Goal: Transaction & Acquisition: Purchase product/service

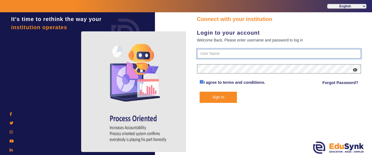
type input "9928895959"
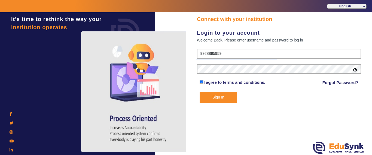
drag, startPoint x: 214, startPoint y: 95, endPoint x: 206, endPoint y: 101, distance: 10.4
click at [214, 96] on button "Sign In" at bounding box center [218, 97] width 37 height 11
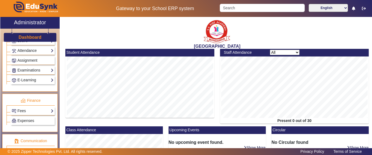
scroll to position [245, 0]
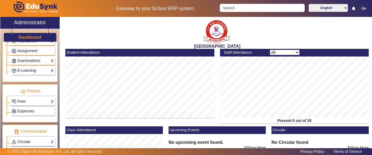
click at [27, 102] on link "Fees" at bounding box center [33, 101] width 42 height 6
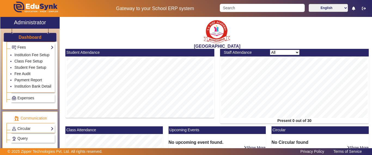
scroll to position [300, 0]
click at [20, 75] on link "Fee Audit" at bounding box center [22, 73] width 16 height 4
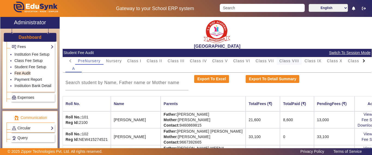
click at [294, 61] on span "Class VIII" at bounding box center [290, 61] width 20 height 4
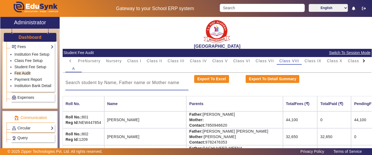
click at [140, 83] on input at bounding box center [126, 82] width 123 height 7
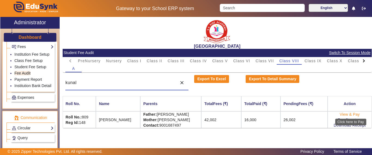
type input "kunal"
click at [346, 114] on link "View & Pay" at bounding box center [350, 114] width 20 height 4
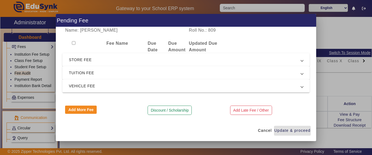
click at [103, 70] on span "TUITION FEE" at bounding box center [185, 73] width 232 height 7
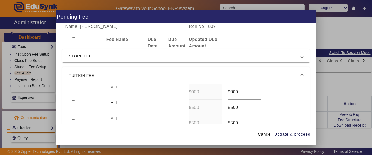
click at [93, 54] on span "STORE FEE" at bounding box center [185, 56] width 232 height 7
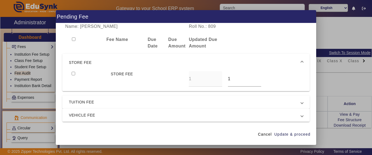
click at [93, 58] on mat-expansion-panel-header "STORE FEE" at bounding box center [186, 62] width 248 height 17
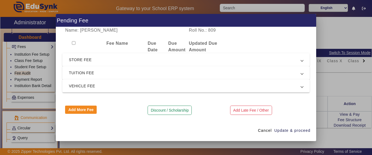
click at [87, 75] on span "TUITION FEE" at bounding box center [185, 73] width 232 height 7
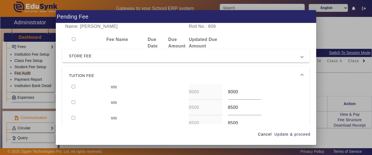
click at [72, 86] on input "checkbox" at bounding box center [74, 87] width 4 height 4
checkbox input "true"
click at [73, 103] on input "checkbox" at bounding box center [74, 102] width 4 height 4
checkbox input "true"
click at [299, 135] on span "Update & proceed" at bounding box center [293, 134] width 36 height 6
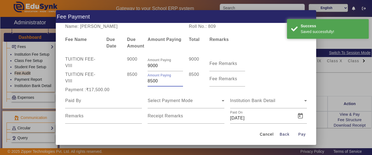
drag, startPoint x: 159, startPoint y: 80, endPoint x: 134, endPoint y: 80, distance: 24.8
click at [134, 80] on div "TUITION FEE - VIII 8500 Amount Paying 8500 8500 Fee Remarks" at bounding box center [186, 78] width 248 height 15
type input "7000"
click at [135, 81] on div "8500" at bounding box center [134, 78] width 21 height 15
click at [107, 100] on input at bounding box center [103, 100] width 77 height 7
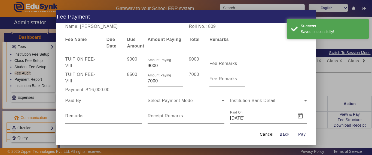
click at [107, 100] on input at bounding box center [103, 100] width 77 height 7
click at [108, 100] on input at bounding box center [103, 100] width 77 height 7
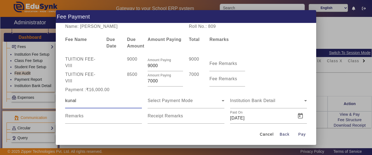
type input "kunal"
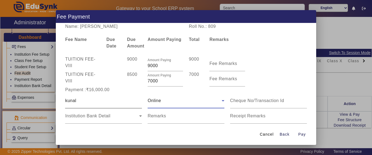
scroll to position [27, 0]
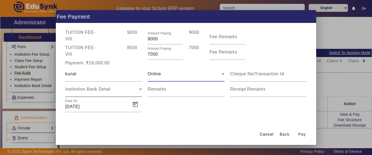
click at [92, 95] on div "Institution Bank Detail" at bounding box center [103, 89] width 77 height 15
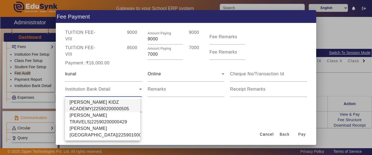
drag, startPoint x: 91, startPoint y: 109, endPoint x: 99, endPoint y: 109, distance: 8.2
click at [91, 109] on span "[PERSON_NAME] KIDZ ACADEMY|22590200000505" at bounding box center [103, 105] width 67 height 13
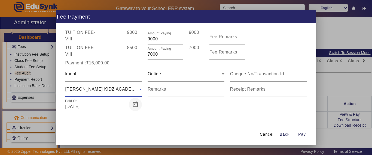
click at [133, 105] on span "Open calendar" at bounding box center [135, 104] width 13 height 13
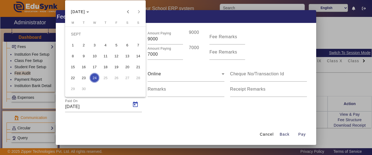
click at [117, 67] on span "19" at bounding box center [116, 67] width 10 height 10
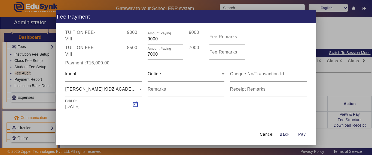
type input "[DATE]"
click at [303, 135] on span "Pay" at bounding box center [303, 134] width 8 height 6
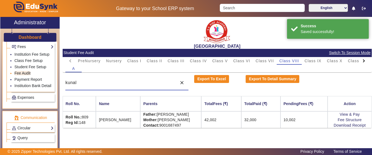
drag, startPoint x: 65, startPoint y: 81, endPoint x: 46, endPoint y: 81, distance: 19.9
click at [46, 81] on div "X Administrator Dashboard Administration Institution Institution Details Sessio…" at bounding box center [186, 89] width 372 height 145
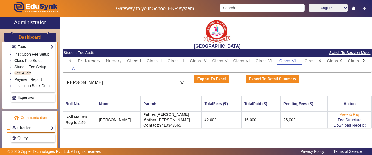
type input "[PERSON_NAME]"
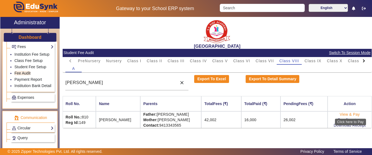
click at [347, 113] on link "View & Pay" at bounding box center [350, 114] width 20 height 4
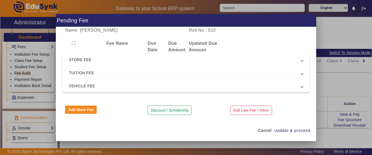
click at [117, 58] on span "STORE FEE" at bounding box center [185, 59] width 232 height 7
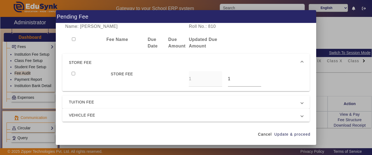
click at [117, 59] on mat-expansion-panel-header "STORE FEE" at bounding box center [186, 62] width 248 height 17
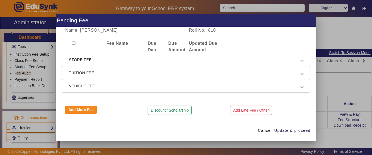
click at [106, 72] on span "TUITION FEE" at bounding box center [185, 73] width 232 height 7
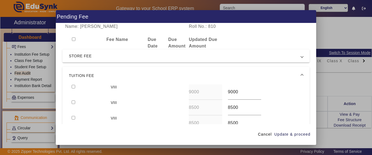
click at [73, 87] on input "checkbox" at bounding box center [74, 87] width 4 height 4
checkbox input "true"
click at [73, 102] on input "checkbox" at bounding box center [74, 102] width 4 height 4
checkbox input "true"
click at [306, 133] on span "Update & proceed" at bounding box center [293, 134] width 36 height 6
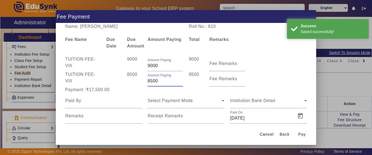
drag, startPoint x: 163, startPoint y: 81, endPoint x: 149, endPoint y: 80, distance: 14.8
click at [149, 80] on input "8500" at bounding box center [165, 81] width 35 height 7
type input "8"
type input "7000"
click at [130, 83] on div "8500" at bounding box center [134, 78] width 21 height 15
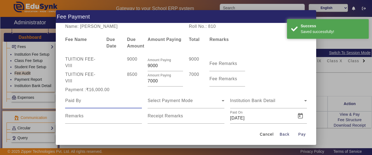
click at [107, 100] on input at bounding box center [103, 100] width 77 height 7
click at [107, 101] on input at bounding box center [103, 100] width 77 height 7
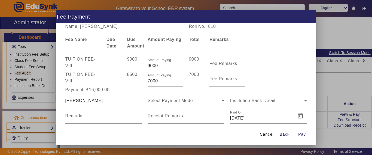
type input "[PERSON_NAME]"
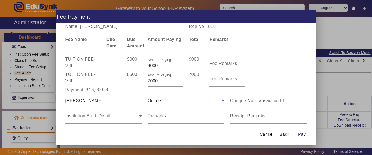
scroll to position [27, 0]
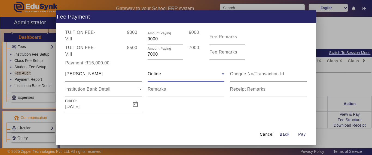
click at [110, 93] on div "Institution Bank Detail" at bounding box center [103, 89] width 77 height 15
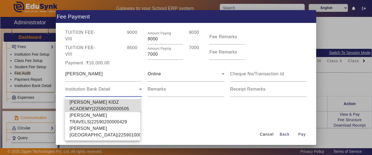
click at [102, 103] on span "[PERSON_NAME] KIDZ ACADEMY|22590200000505" at bounding box center [103, 105] width 67 height 13
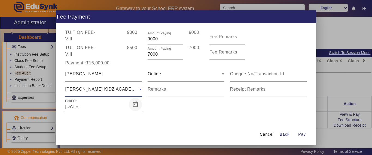
click at [130, 106] on span "Open calendar" at bounding box center [135, 104] width 13 height 13
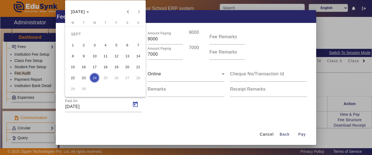
click at [119, 66] on span "19" at bounding box center [116, 67] width 10 height 10
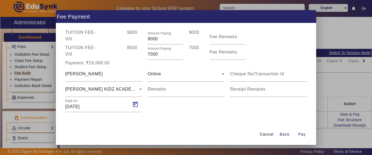
type input "[DATE]"
click at [300, 135] on span "Pay" at bounding box center [303, 134] width 8 height 6
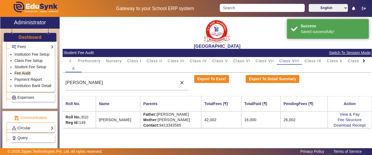
scroll to position [0, 0]
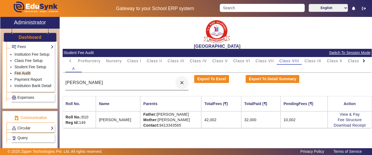
click at [180, 83] on mat-icon "close" at bounding box center [181, 82] width 5 height 5
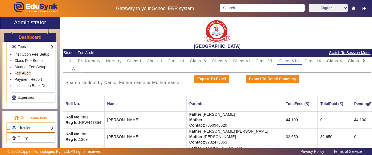
click at [121, 82] on input at bounding box center [126, 82] width 123 height 7
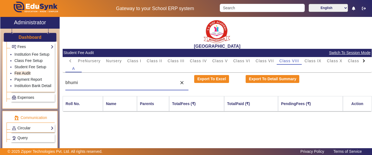
type input "bhumi"
click at [366, 60] on div at bounding box center [364, 61] width 10 height 8
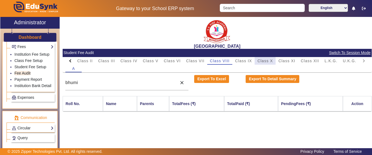
click at [271, 63] on span "Class X" at bounding box center [266, 61] width 16 height 4
click at [109, 84] on input "bhumi" at bounding box center [119, 82] width 109 height 7
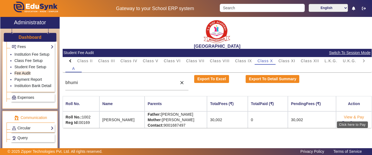
click at [356, 116] on link "View & Pay" at bounding box center [354, 117] width 20 height 4
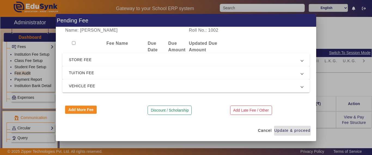
click at [93, 59] on span "STORE FEE" at bounding box center [185, 59] width 232 height 7
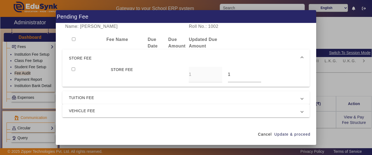
click at [93, 59] on span "STORE FEE" at bounding box center [185, 58] width 232 height 7
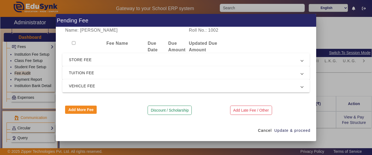
click at [85, 75] on span "TUITION FEE" at bounding box center [185, 73] width 232 height 7
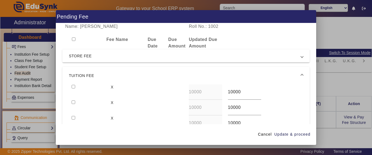
click at [74, 87] on input "checkbox" at bounding box center [74, 87] width 4 height 4
checkbox input "true"
click at [73, 103] on input "checkbox" at bounding box center [74, 102] width 4 height 4
checkbox input "true"
click at [297, 135] on span "Update & proceed" at bounding box center [293, 134] width 36 height 6
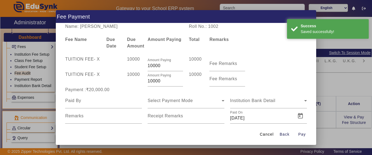
drag, startPoint x: 164, startPoint y: 80, endPoint x: 141, endPoint y: 80, distance: 22.9
click at [141, 80] on div "TUITION FEE - X 10000 Amount Paying 10000 10000 Fee Remarks" at bounding box center [186, 78] width 248 height 15
type input "8000"
click at [126, 91] on div "Payment :₹20,000.00" at bounding box center [103, 89] width 83 height 7
click at [95, 106] on div at bounding box center [103, 100] width 77 height 15
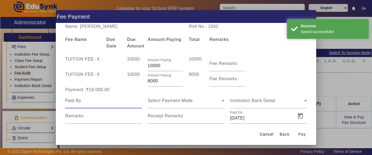
click at [93, 102] on input at bounding box center [103, 100] width 77 height 7
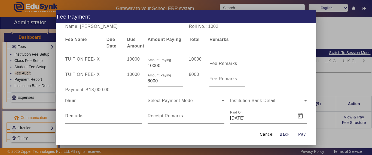
type input "bhumi"
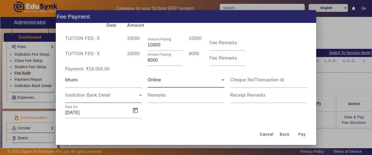
scroll to position [27, 0]
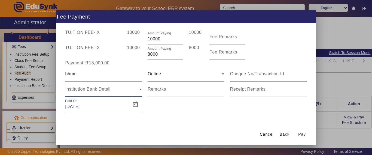
click at [85, 89] on span "Institution Bank Detail" at bounding box center [87, 89] width 45 height 5
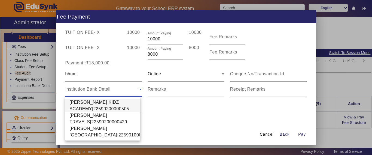
click at [82, 104] on span "[PERSON_NAME] KIDZ ACADEMY|22590200000505" at bounding box center [103, 105] width 67 height 13
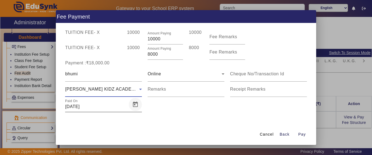
click at [134, 106] on span "Open calendar" at bounding box center [135, 104] width 13 height 13
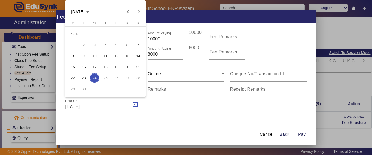
click at [117, 68] on span "19" at bounding box center [116, 67] width 10 height 10
type input "[DATE]"
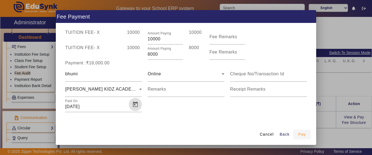
click at [302, 134] on span "Pay" at bounding box center [303, 134] width 8 height 6
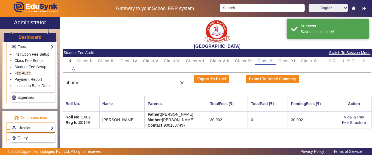
scroll to position [0, 0]
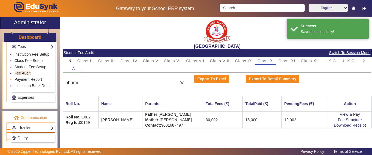
click at [21, 82] on link "Payment Report" at bounding box center [28, 79] width 28 height 4
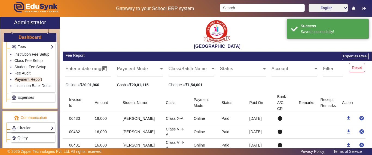
scroll to position [55, 0]
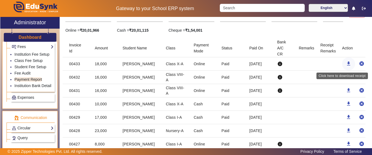
click at [346, 63] on mat-icon "download" at bounding box center [348, 63] width 5 height 5
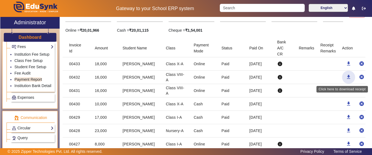
click at [346, 77] on mat-icon "download" at bounding box center [348, 76] width 5 height 5
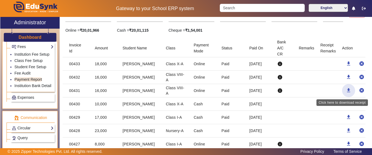
click at [346, 89] on mat-icon "download" at bounding box center [348, 90] width 5 height 5
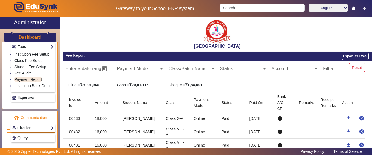
scroll to position [245, 0]
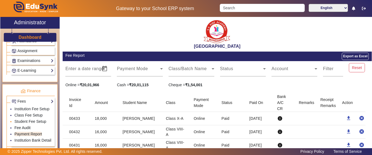
drag, startPoint x: 20, startPoint y: 134, endPoint x: 32, endPoint y: 129, distance: 13.5
click at [20, 130] on link "Fee Audit" at bounding box center [22, 127] width 16 height 4
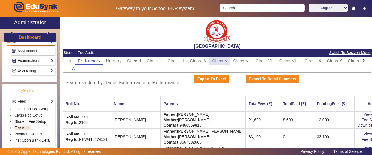
click at [224, 59] on span "Class V" at bounding box center [220, 61] width 16 height 4
click at [114, 83] on input at bounding box center [126, 82] width 123 height 7
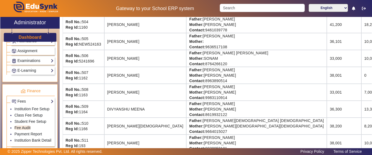
scroll to position [136, 0]
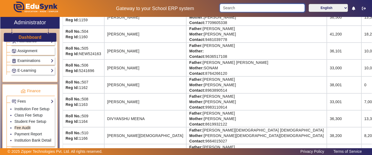
click at [238, 9] on input "Search" at bounding box center [262, 8] width 85 height 8
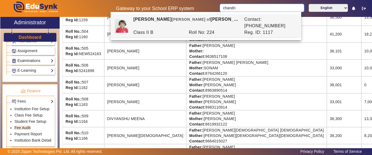
type input "chandri"
click at [189, 119] on strong "Mother:" at bounding box center [196, 118] width 14 height 4
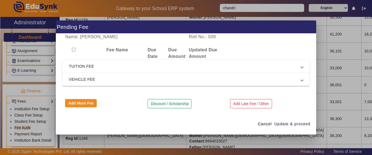
click at [77, 67] on span "TUITION FEE" at bounding box center [185, 66] width 232 height 7
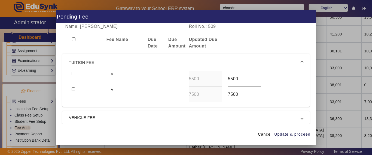
click at [70, 74] on div at bounding box center [88, 79] width 39 height 16
click at [73, 73] on input "checkbox" at bounding box center [74, 74] width 4 height 4
checkbox input "true"
click at [298, 132] on span "Update & proceed" at bounding box center [293, 134] width 36 height 6
type input "7500"
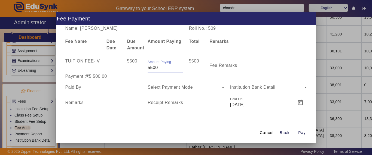
drag, startPoint x: 162, startPoint y: 69, endPoint x: 137, endPoint y: 70, distance: 25.6
click at [137, 70] on div "TUITION FEE - V 5500 Amount Paying 5500 5500 Fee Remarks" at bounding box center [186, 65] width 248 height 15
type input "5000"
click at [107, 83] on div at bounding box center [103, 87] width 77 height 15
click at [97, 89] on input at bounding box center [103, 87] width 77 height 7
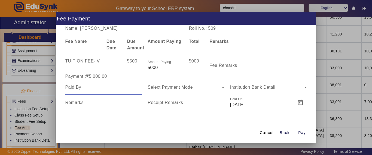
click at [97, 89] on input at bounding box center [103, 87] width 77 height 7
type input "[PERSON_NAME]"
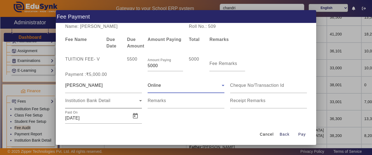
click at [89, 101] on span "Institution Bank Detail" at bounding box center [87, 100] width 45 height 5
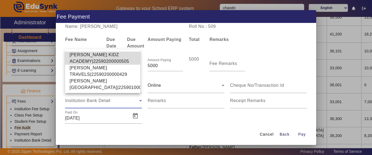
click at [92, 52] on span "[PERSON_NAME] KIDZ ACADEMY|22590200000505" at bounding box center [103, 58] width 67 height 13
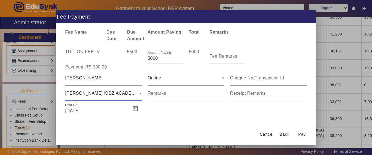
scroll to position [11, 0]
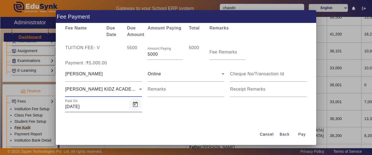
click at [133, 104] on span "Open calendar" at bounding box center [135, 104] width 13 height 13
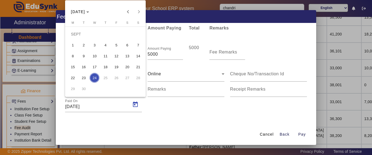
click at [85, 78] on span "23" at bounding box center [84, 78] width 10 height 10
type input "[DATE]"
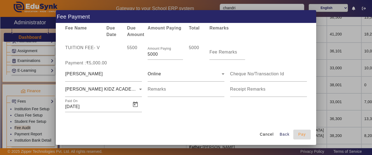
click at [305, 134] on span "Pay" at bounding box center [303, 134] width 8 height 6
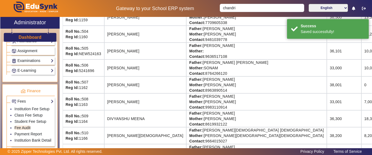
scroll to position [0, 0]
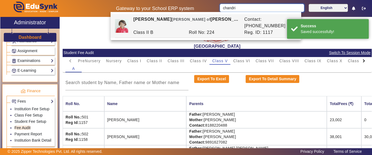
drag, startPoint x: 259, startPoint y: 8, endPoint x: 254, endPoint y: 8, distance: 4.9
click at [255, 8] on input "chandri" at bounding box center [262, 8] width 84 height 8
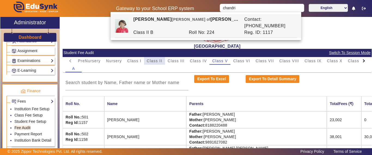
click at [157, 61] on span "Class II" at bounding box center [155, 61] width 16 height 4
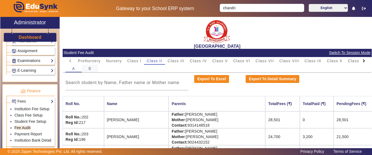
click at [90, 68] on span "B" at bounding box center [90, 69] width 3 height 4
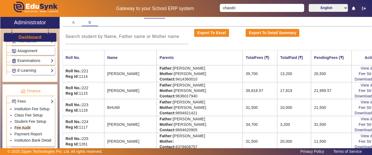
scroll to position [55, 0]
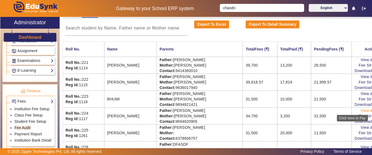
click at [361, 110] on link "View & Pay" at bounding box center [371, 110] width 20 height 4
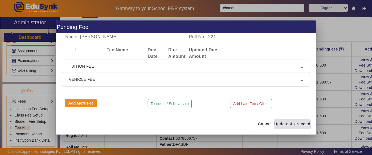
click at [102, 70] on span "TUITION FEE" at bounding box center [185, 66] width 232 height 7
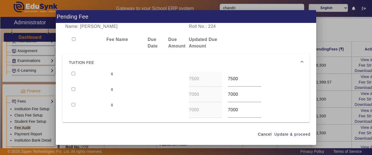
click at [75, 72] on input "checkbox" at bounding box center [74, 74] width 4 height 4
checkbox input "true"
click at [285, 137] on span "Update & proceed" at bounding box center [293, 134] width 36 height 6
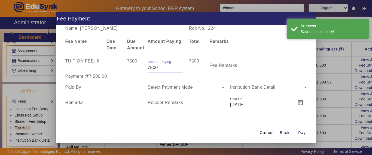
drag, startPoint x: 162, startPoint y: 67, endPoint x: 132, endPoint y: 68, distance: 30.6
click at [132, 68] on div "TUITION FEE - II 7500 Amount Paying 7500 7500 Fee Remarks" at bounding box center [186, 65] width 248 height 15
type input "5000"
click at [130, 72] on div "7500" at bounding box center [134, 65] width 21 height 15
click at [101, 89] on input at bounding box center [103, 87] width 77 height 7
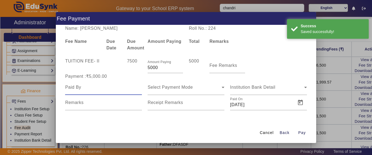
click at [101, 89] on input at bounding box center [103, 87] width 77 height 7
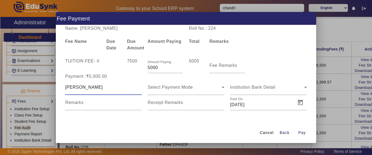
type input "[PERSON_NAME]"
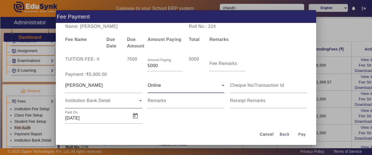
click at [108, 99] on span "Institution Bank Detail" at bounding box center [87, 100] width 45 height 5
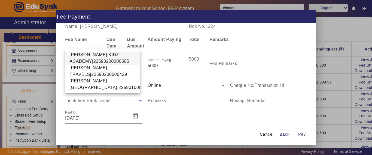
click at [98, 56] on span "[PERSON_NAME] KIDZ ACADEMY|22590200000505" at bounding box center [103, 58] width 67 height 13
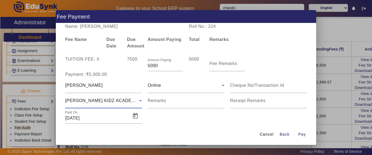
scroll to position [11, 0]
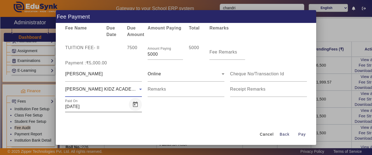
click at [138, 107] on span "Open calendar" at bounding box center [135, 104] width 13 height 13
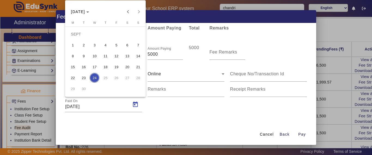
click at [84, 78] on span "23" at bounding box center [84, 78] width 10 height 10
type input "[DATE]"
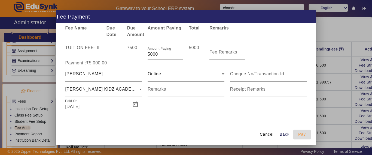
click at [302, 136] on span "Pay" at bounding box center [303, 134] width 8 height 6
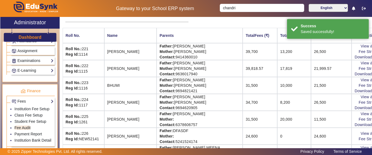
scroll to position [82, 0]
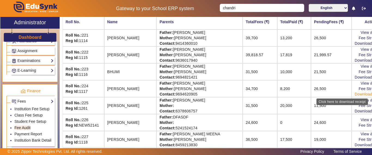
click at [360, 93] on link "Download Receipt" at bounding box center [371, 94] width 32 height 4
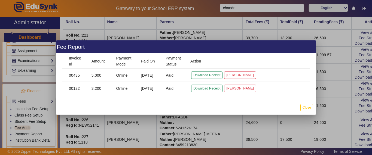
click at [327, 102] on div at bounding box center [186, 77] width 372 height 155
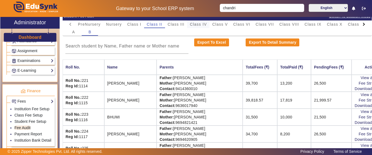
scroll to position [0, 0]
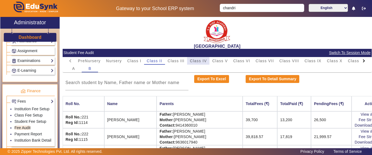
click at [201, 60] on span "Class IV" at bounding box center [198, 61] width 17 height 4
click at [221, 60] on span "Class V" at bounding box center [220, 61] width 16 height 4
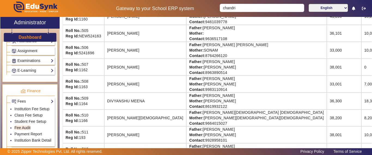
scroll to position [164, 0]
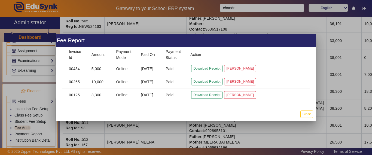
click at [32, 53] on div at bounding box center [186, 77] width 372 height 155
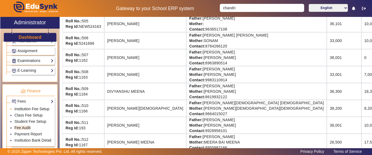
scroll to position [273, 0]
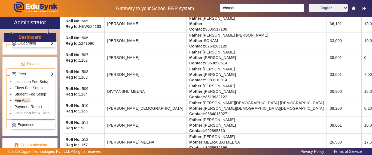
click at [29, 109] on link "Payment Report" at bounding box center [28, 106] width 28 height 4
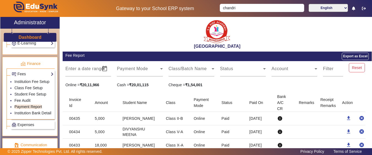
scroll to position [55, 0]
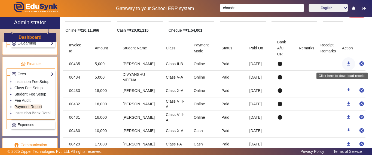
click at [347, 65] on mat-icon "download" at bounding box center [348, 63] width 5 height 5
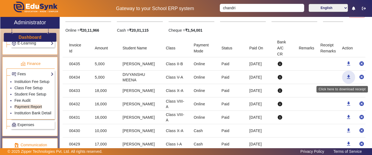
click at [346, 77] on mat-icon "download" at bounding box center [348, 76] width 5 height 5
